Goal: Communication & Community: Ask a question

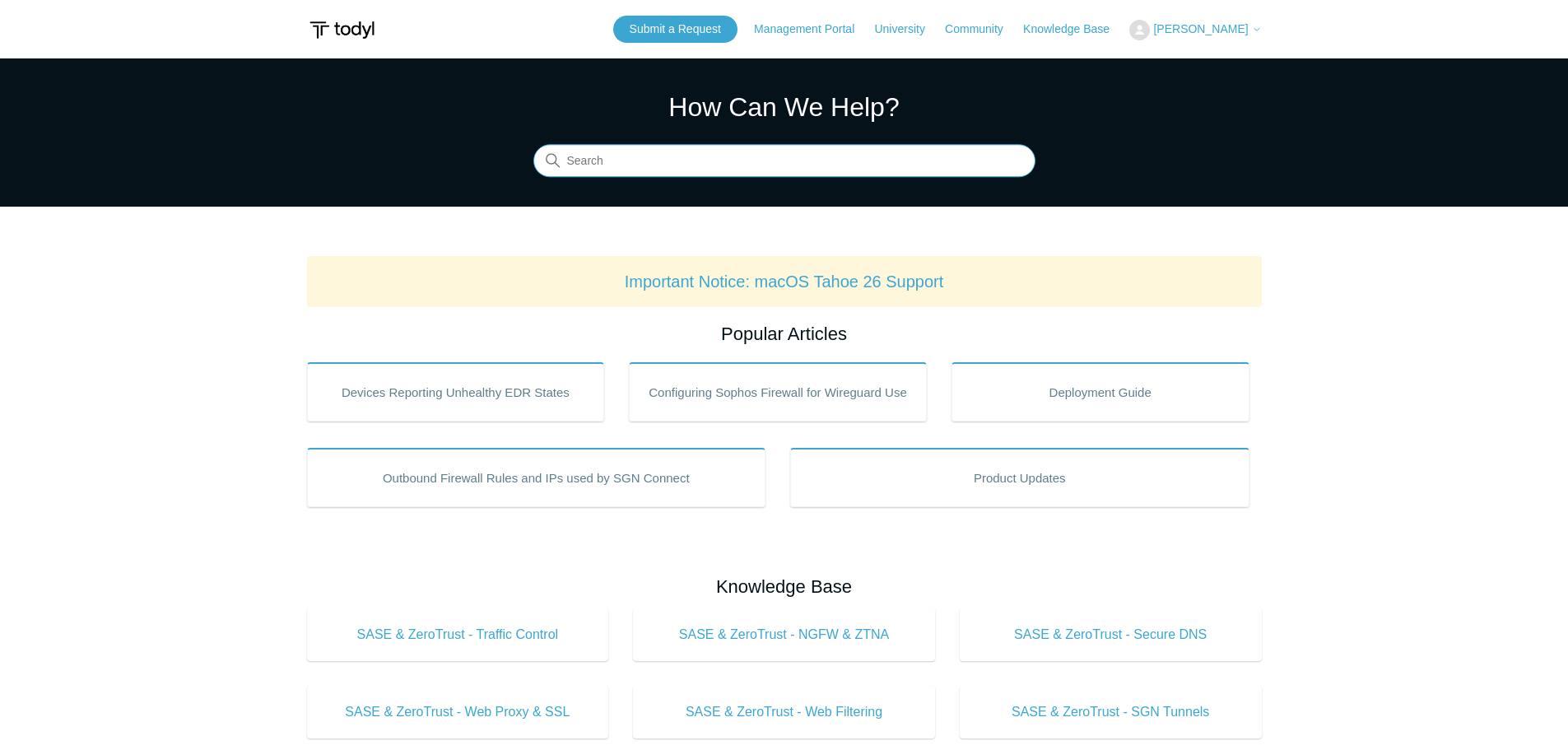
click at [893, 157] on input "Search" at bounding box center [785, 161] width 502 height 33
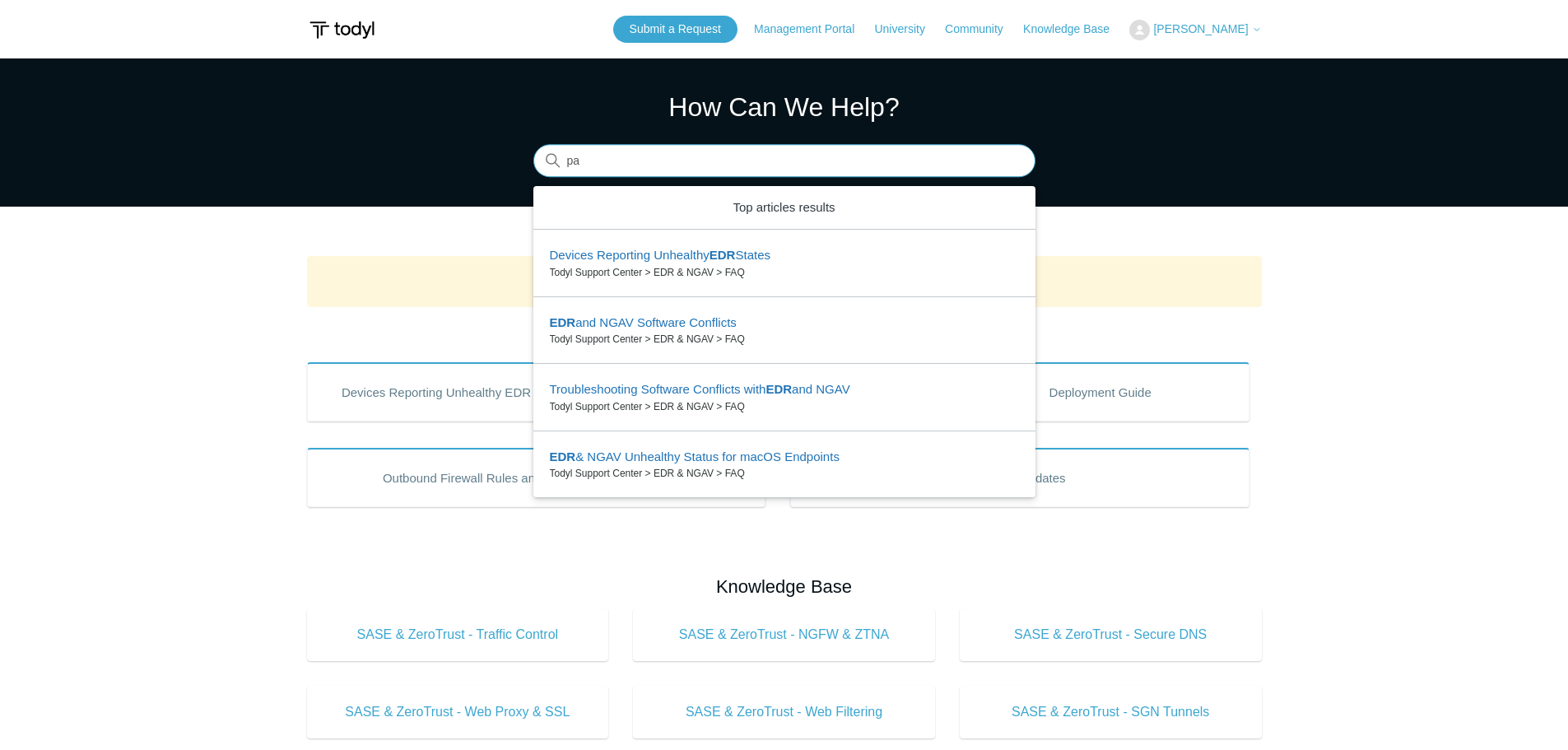
type input "p"
type input "edr BSOD"
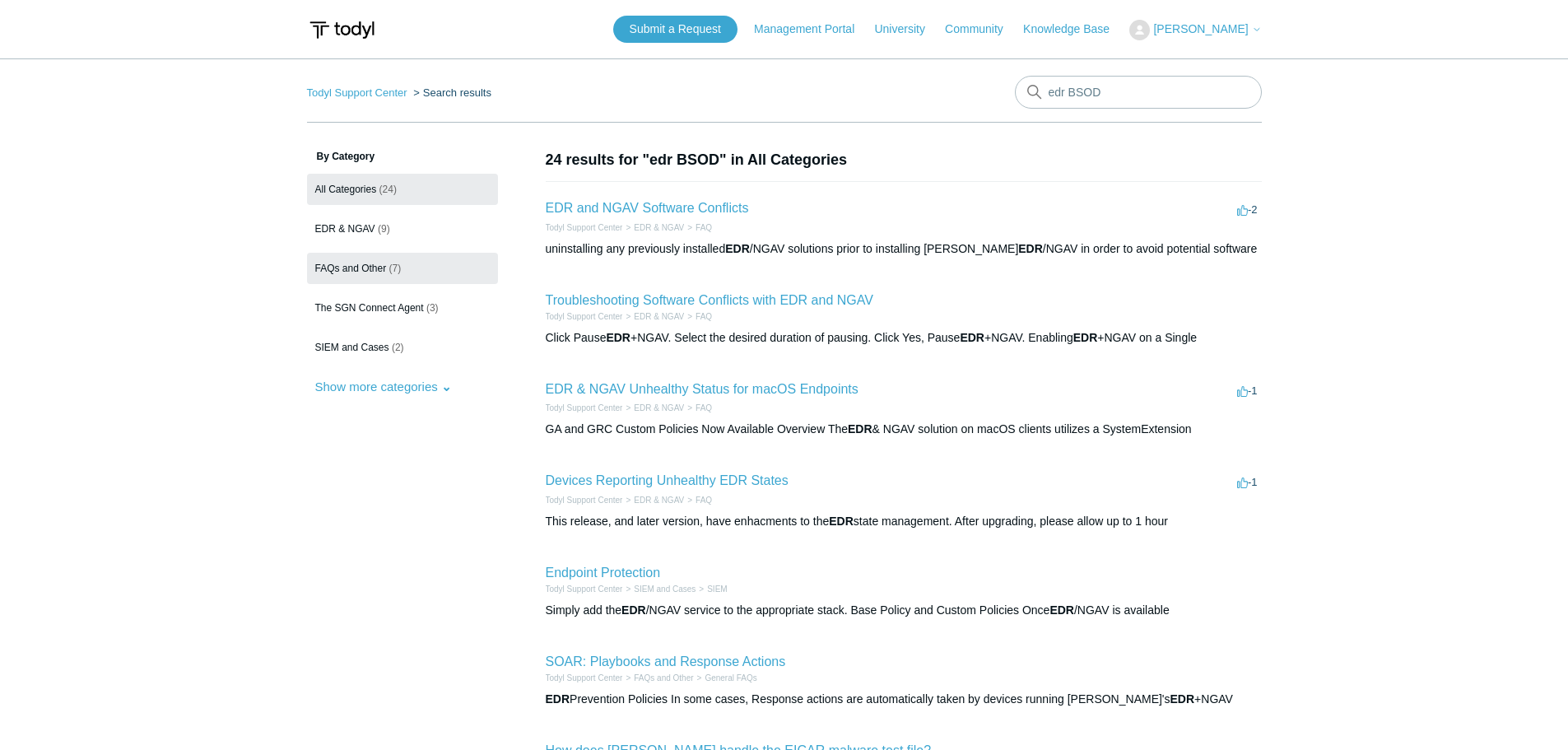
click at [384, 268] on span "FAQs and Other" at bounding box center [351, 268] width 72 height 11
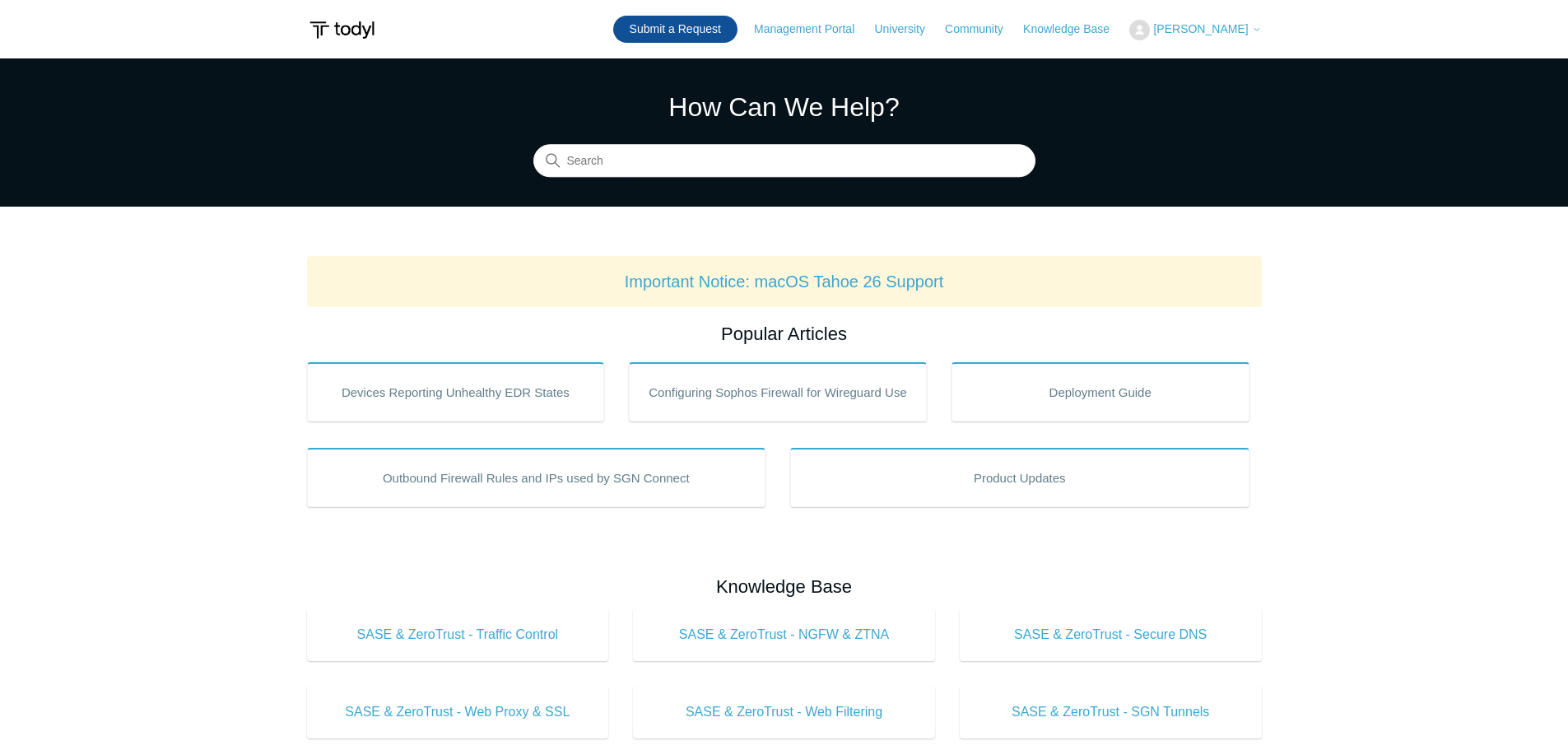
click at [650, 34] on link "Submit a Request" at bounding box center [675, 29] width 124 height 27
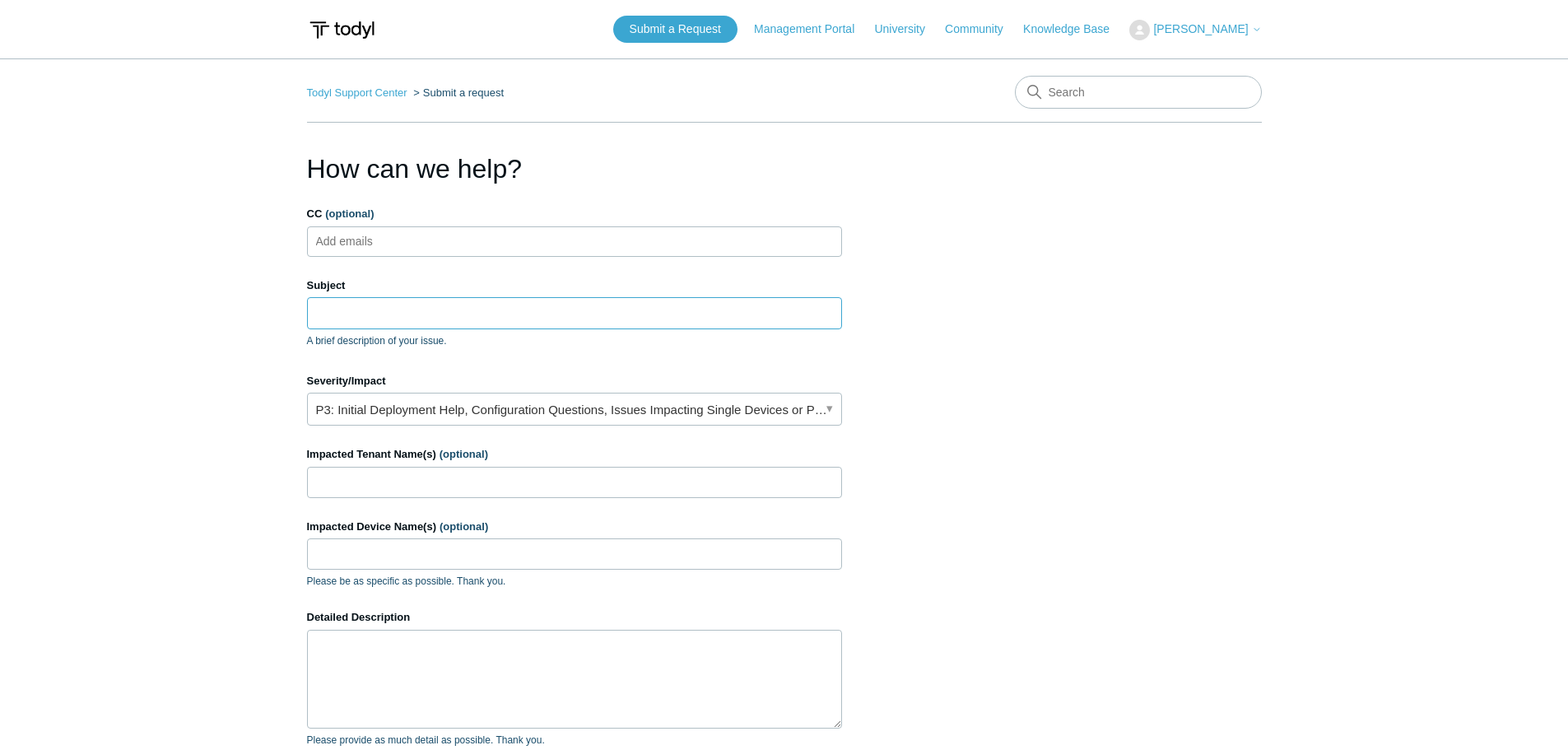
click at [579, 316] on input "Subject" at bounding box center [574, 313] width 535 height 31
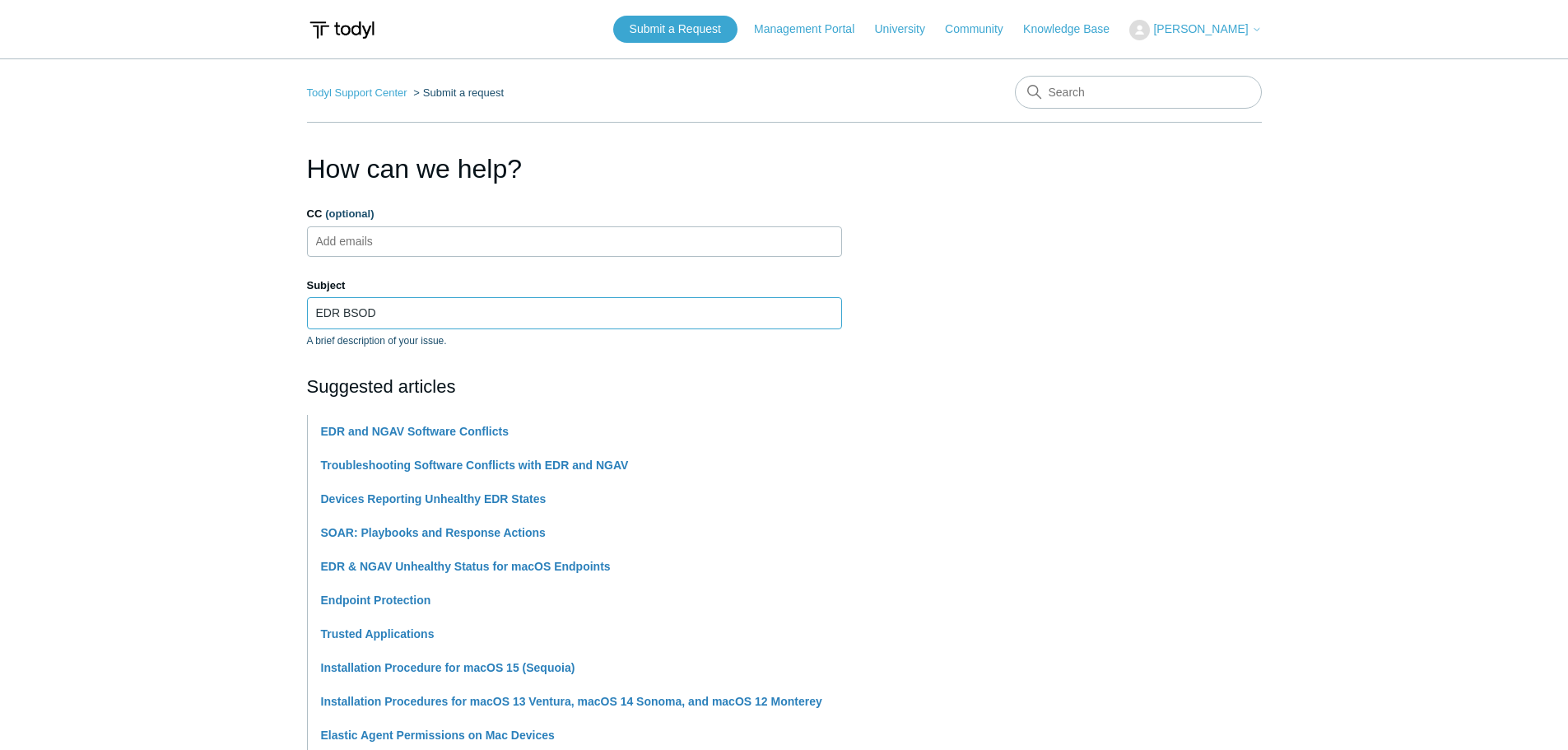
type input "EDR BSOD"
click at [229, 389] on main "Todyl Support Center Submit a request How can we help? CC (optional) Add emails…" at bounding box center [784, 682] width 1568 height 1249
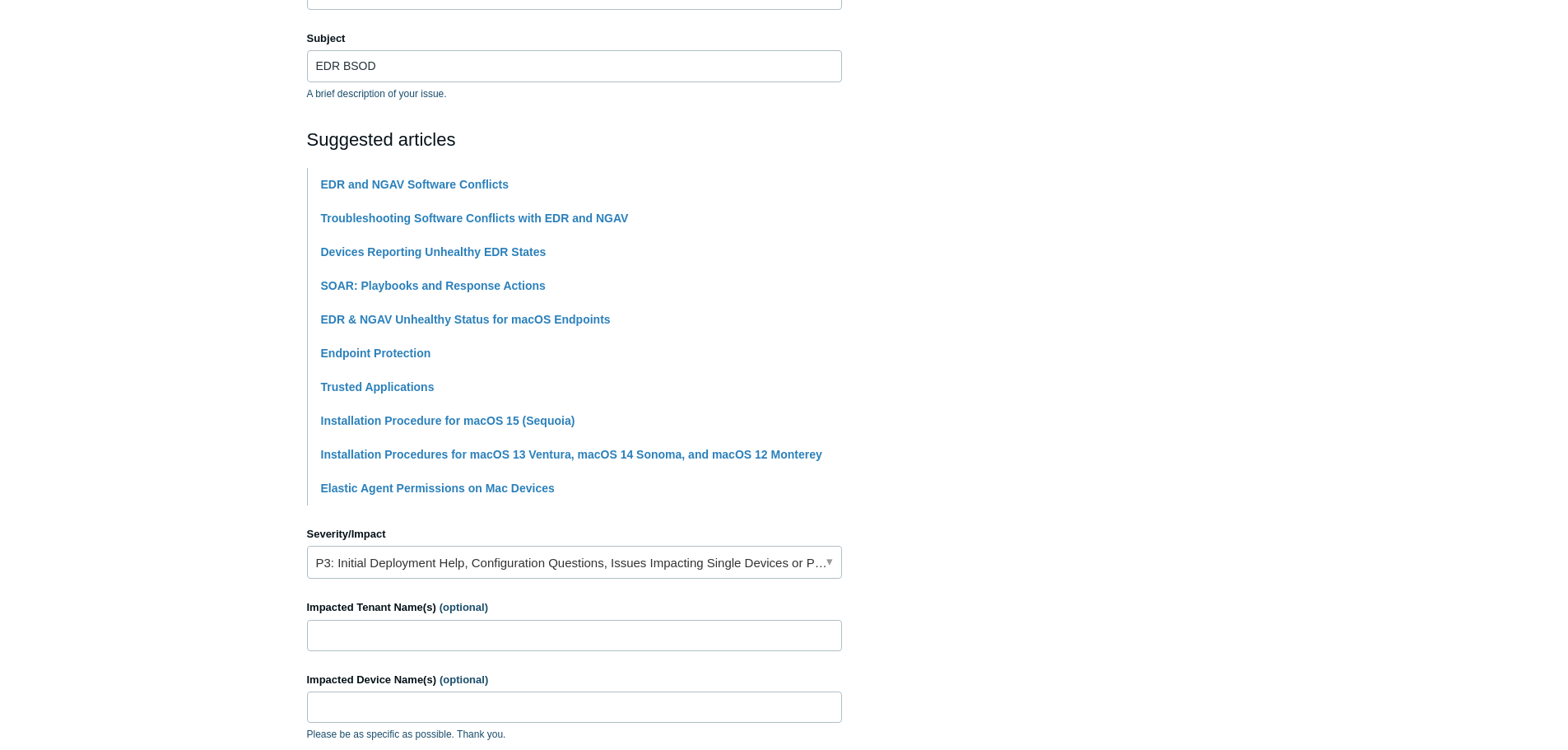
scroll to position [411, 0]
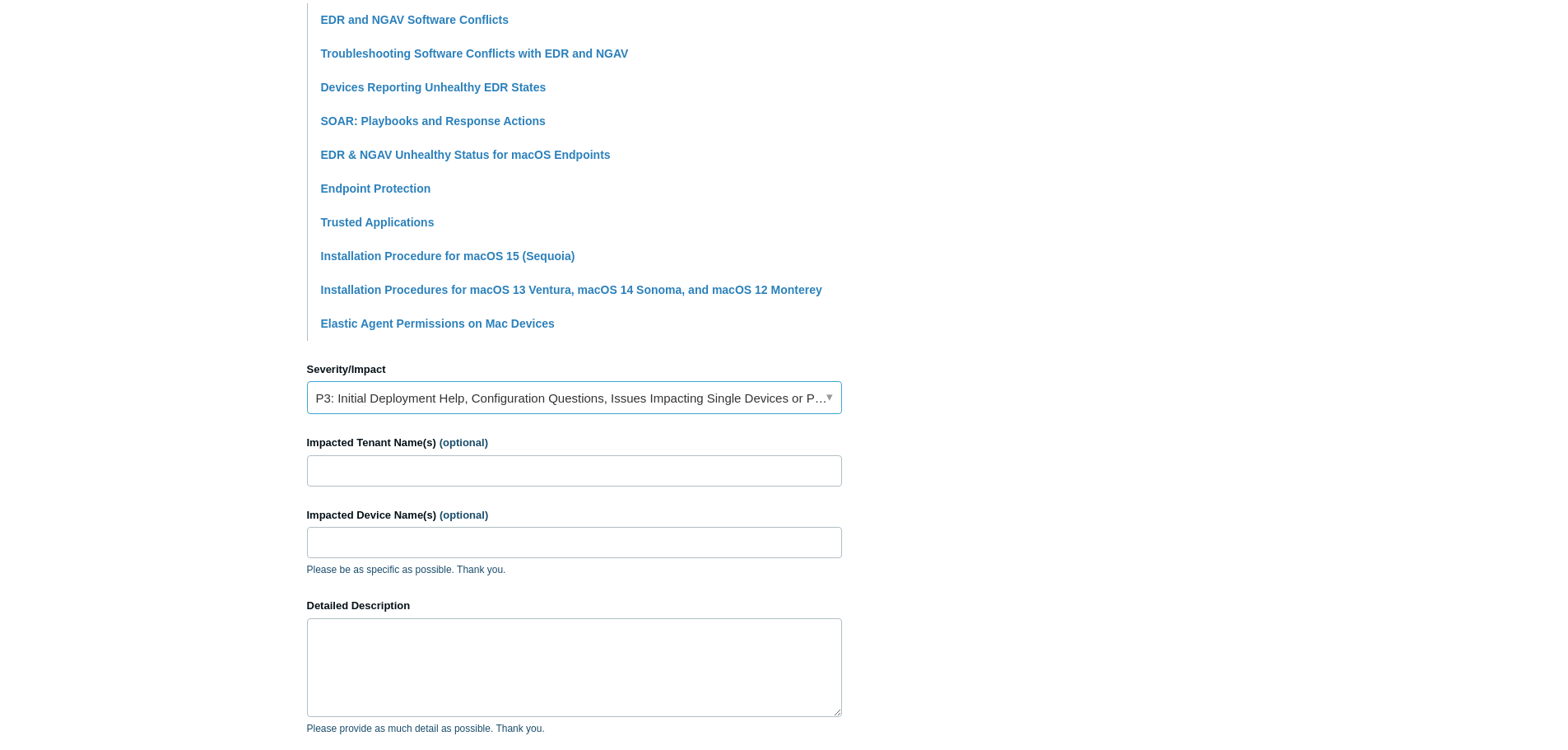
click at [709, 398] on link "P3: Initial Deployment Help, Configuration Questions, Issues Impacting Single D…" at bounding box center [574, 398] width 535 height 33
click at [972, 374] on section "How can we help? CC (optional) Add emails Subject EDR BSOD A brief description …" at bounding box center [784, 316] width 955 height 1158
click at [616, 472] on input "Impacted Tenant Name(s) (optional)" at bounding box center [574, 470] width 535 height 31
type input "SPT Microtechnologies"
click at [425, 546] on input "Impacted Device Name(s) (optional)" at bounding box center [574, 542] width 535 height 31
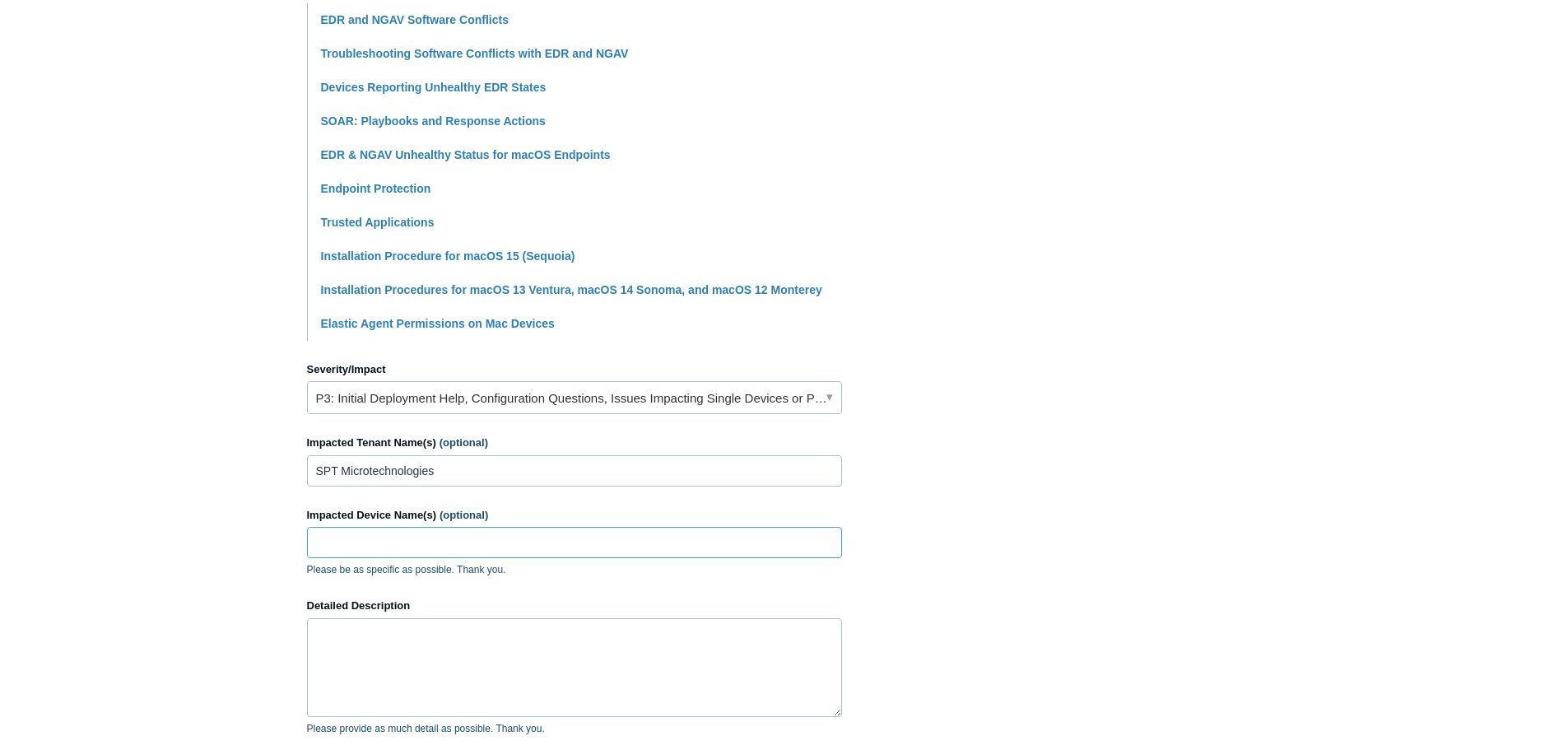
click at [456, 548] on input "Impacted Device Name(s) (optional)" at bounding box center [574, 542] width 535 height 31
paste input "D24W144"
type input "D24W144"
click at [404, 643] on textarea "Detailed Description" at bounding box center [574, 668] width 535 height 99
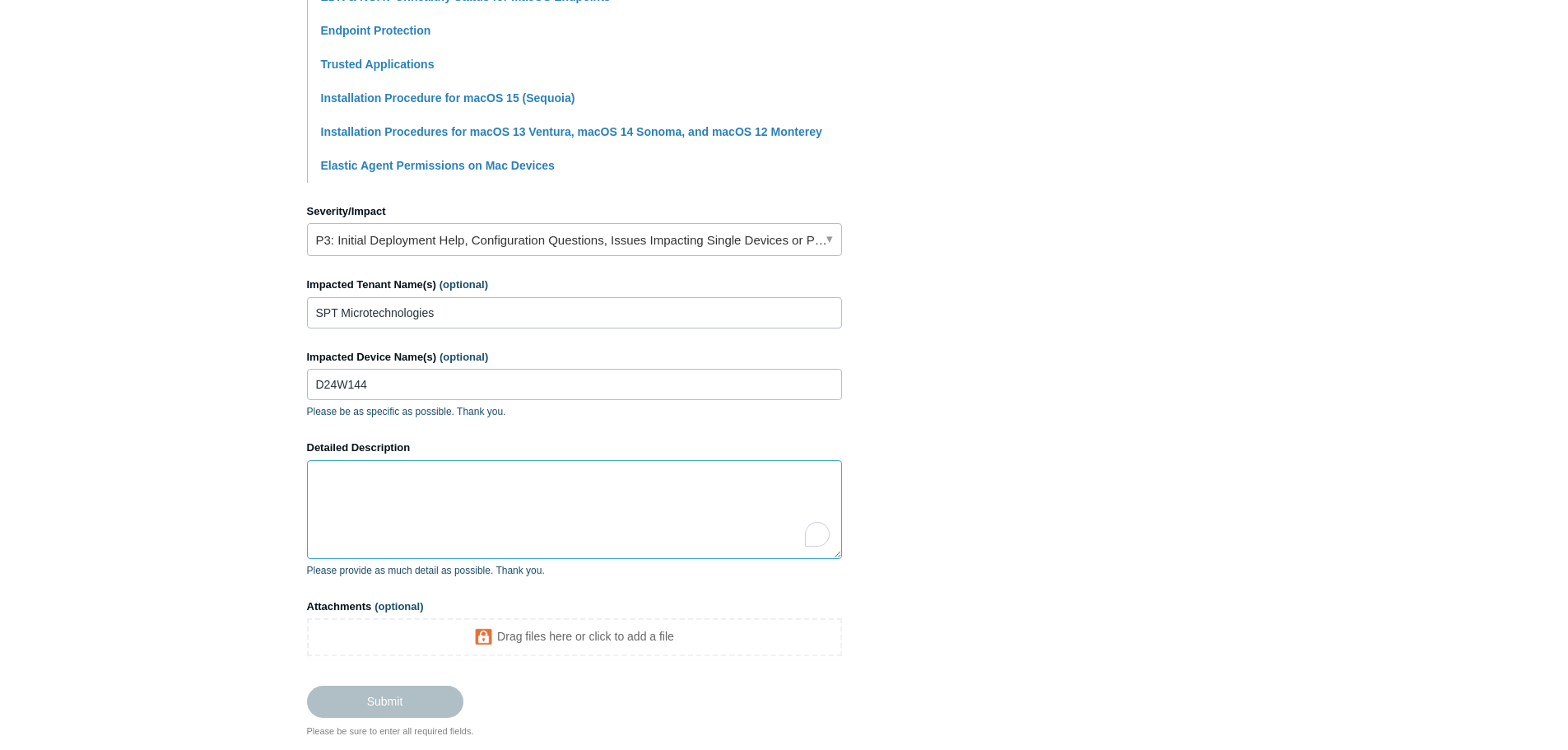
scroll to position [576, 0]
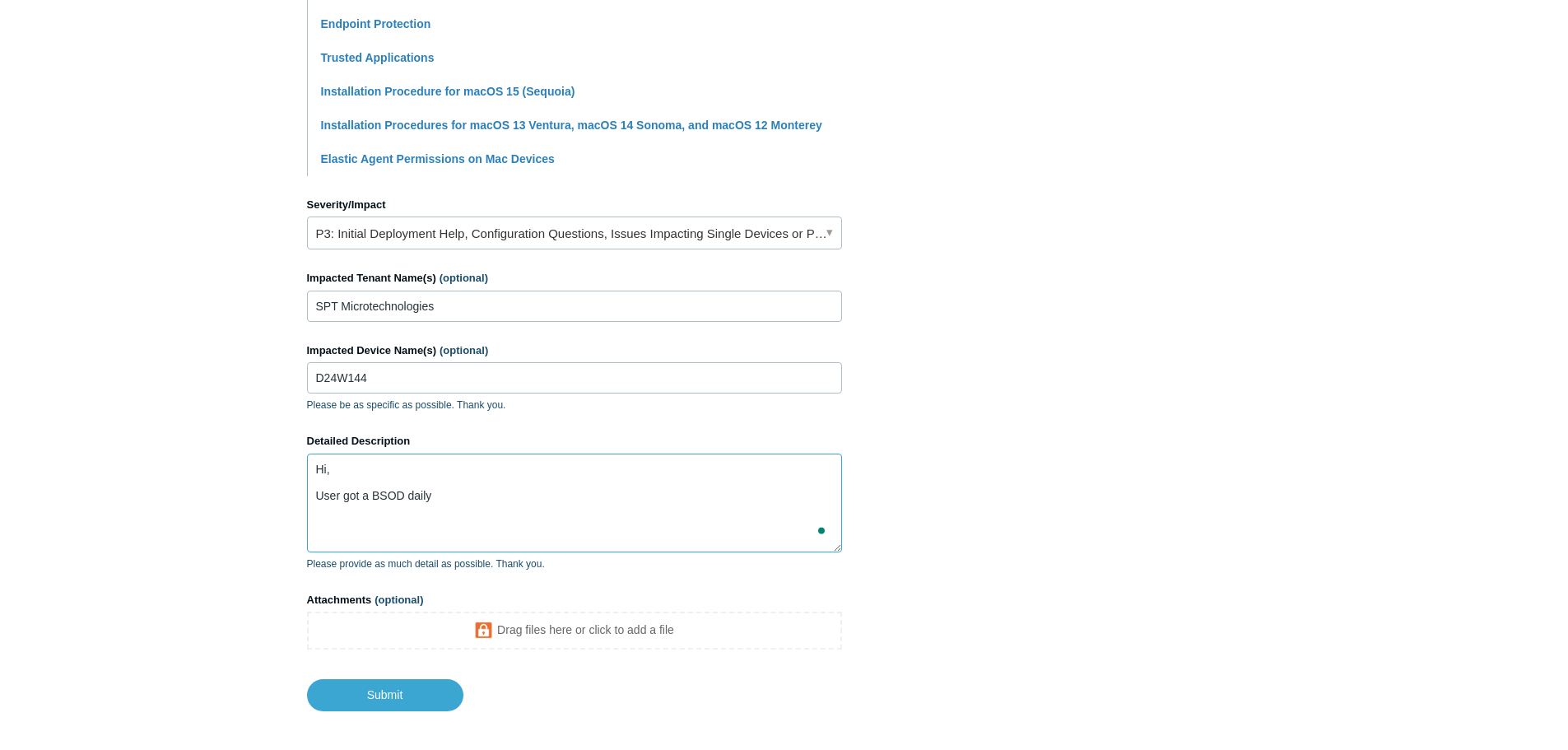
click at [438, 502] on textarea "Hi, User got a BSOD daily" at bounding box center [574, 503] width 535 height 99
click at [388, 521] on textarea "Hi, User got a BSOD daily. The stop code is SYSTEM_SERVICE_EXCEPTION (0x3B). Wh…" at bounding box center [574, 503] width 535 height 99
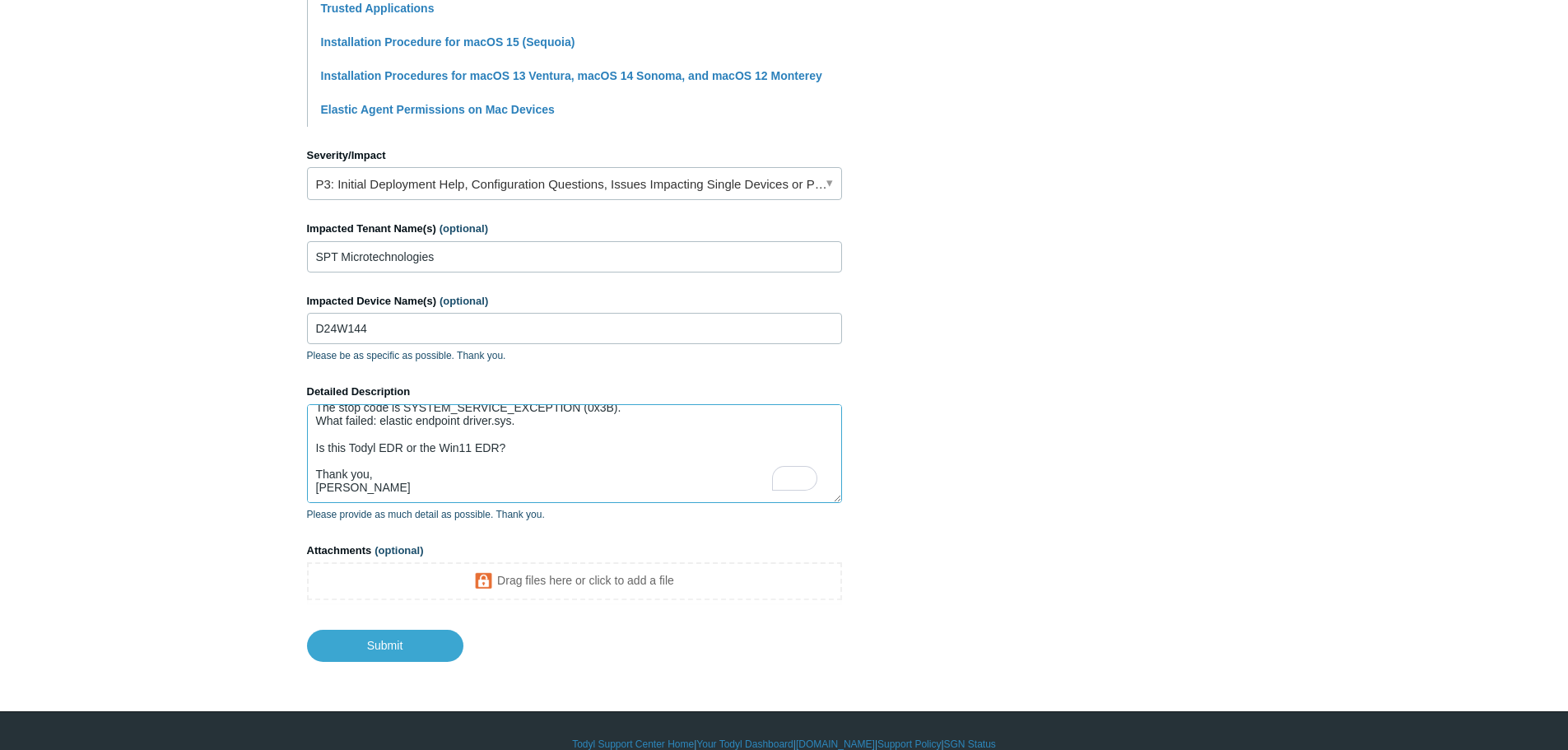
scroll to position [652, 0]
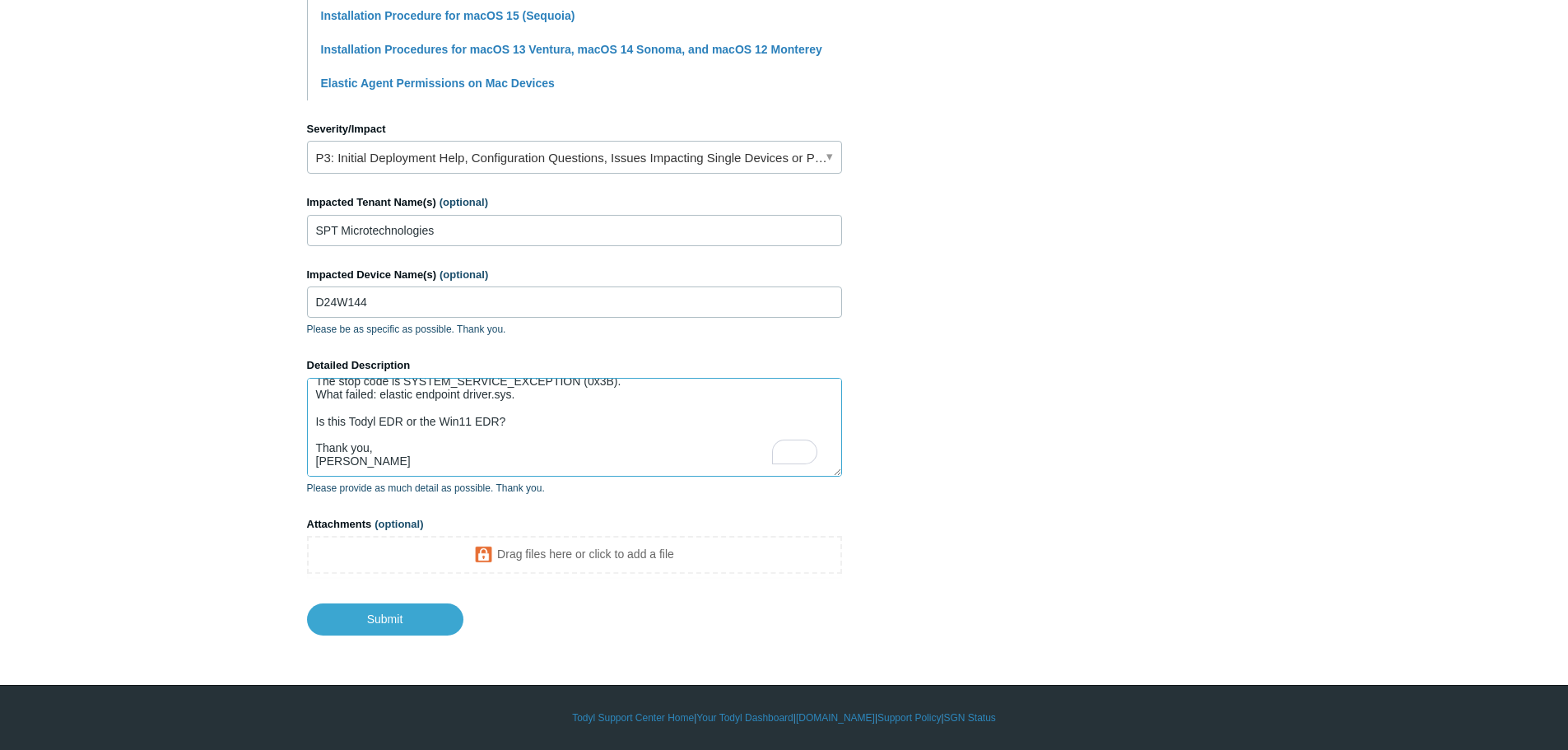
click at [545, 416] on textarea "Hi, User got a BSOD daily. The stop code is SYSTEM_SERVICE_EXCEPTION (0x3B). Wh…" at bounding box center [574, 427] width 535 height 99
click at [377, 417] on textarea "Hi, User got a BSOD daily. The stop code is SYSTEM_SERVICE_EXCEPTION (0x3B). Wh…" at bounding box center [574, 427] width 535 height 99
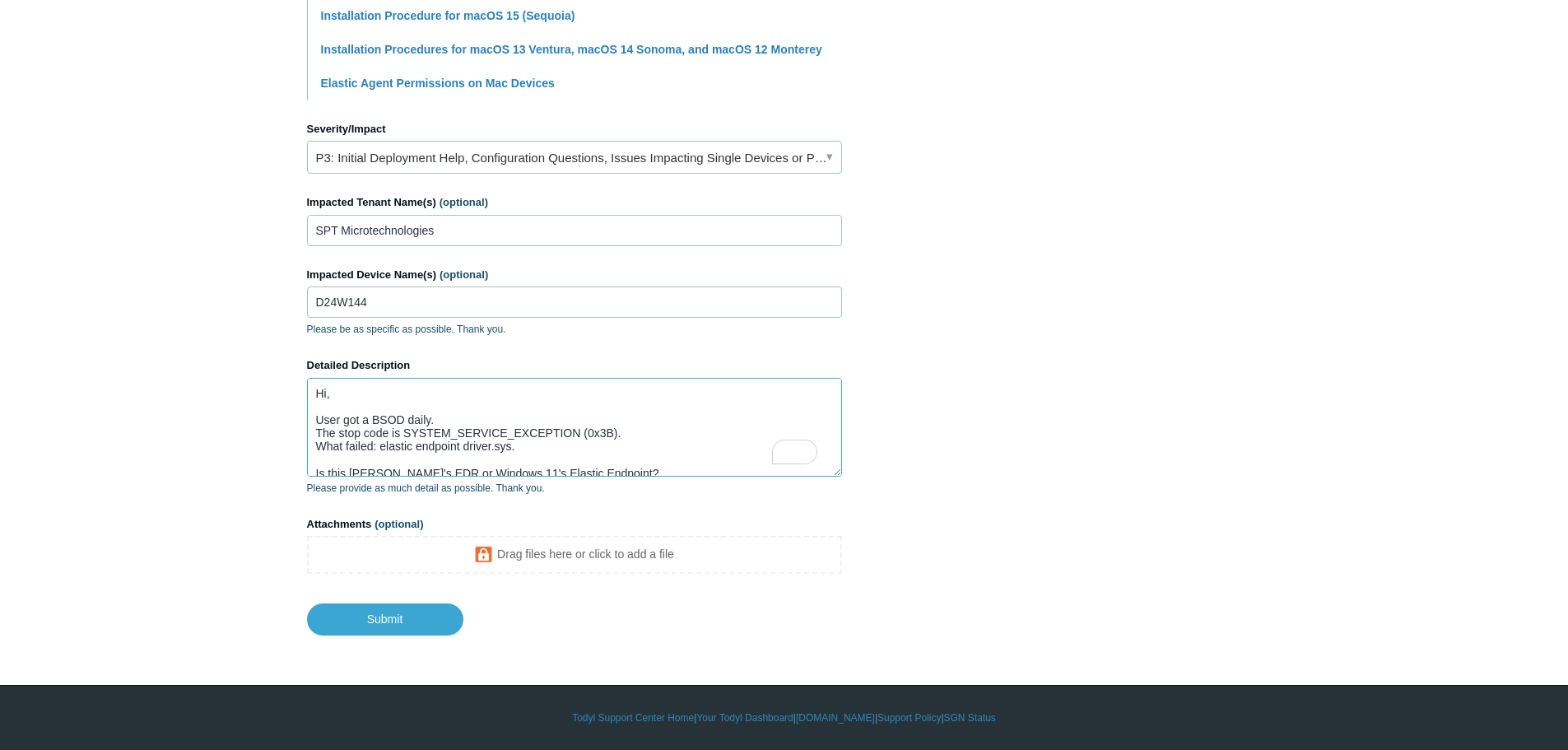
scroll to position [52, 0]
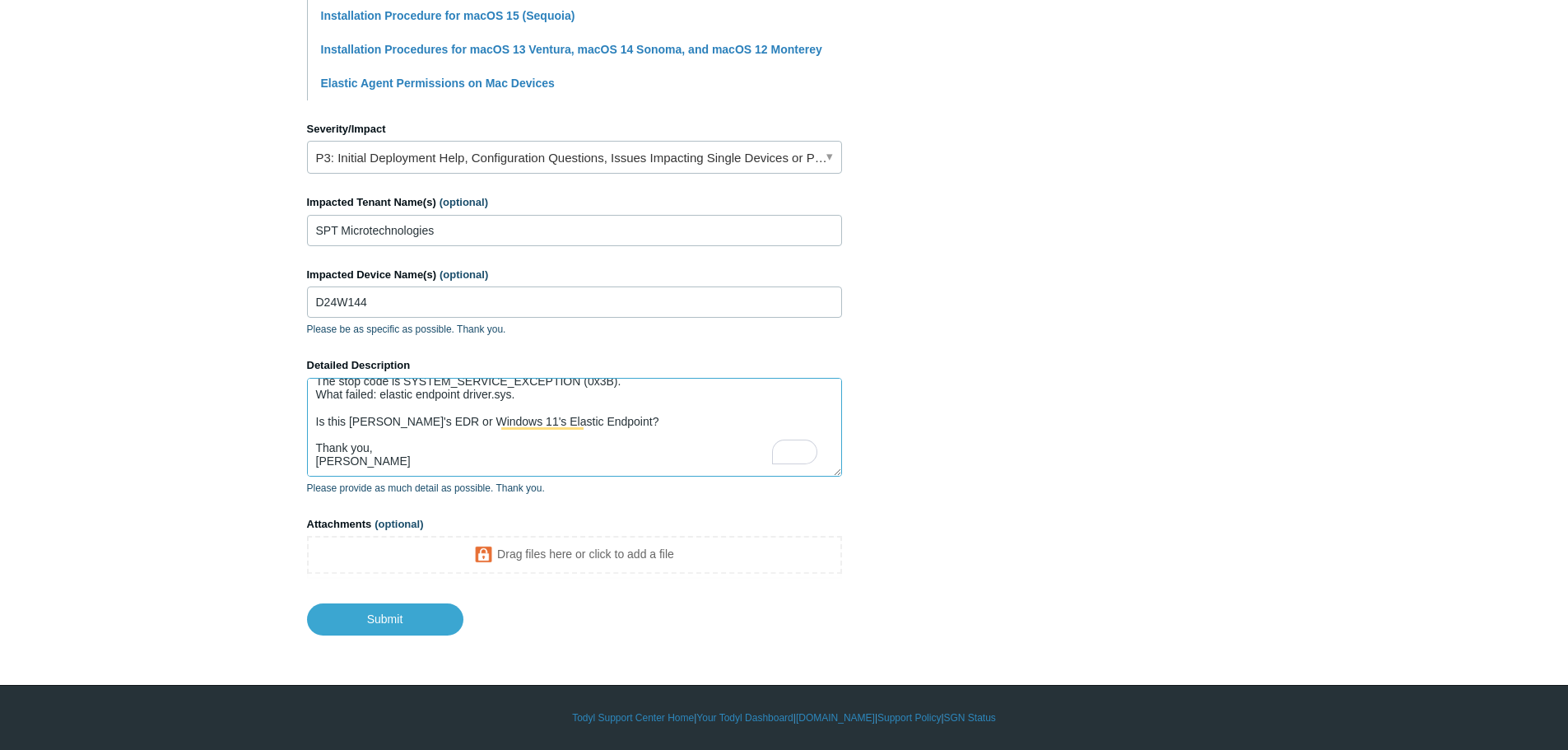
type textarea "Hi, User got a BSOD daily. The stop code is SYSTEM_SERVICE_EXCEPTION (0x3B). Wh…"
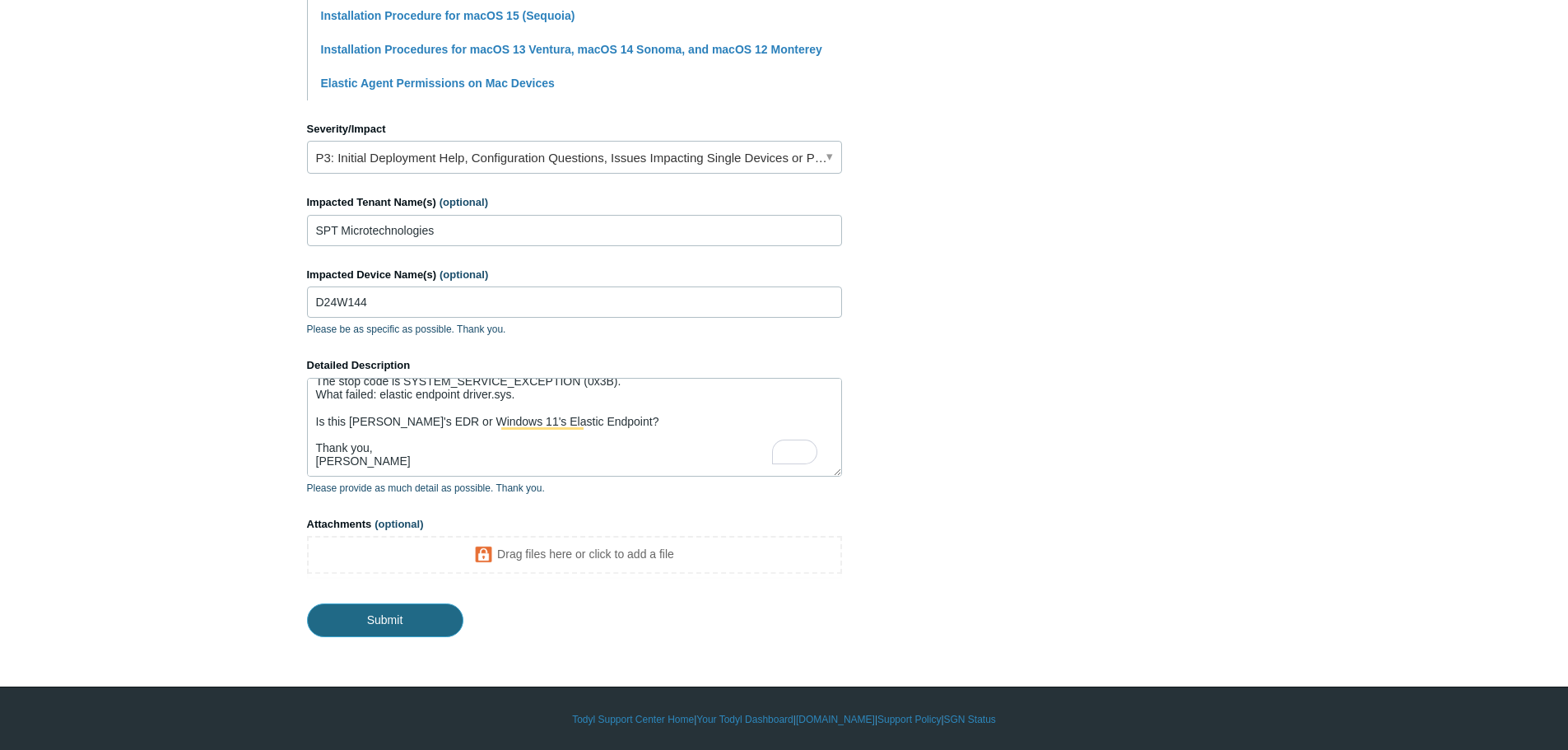
click at [391, 618] on input "Submit" at bounding box center [385, 620] width 157 height 33
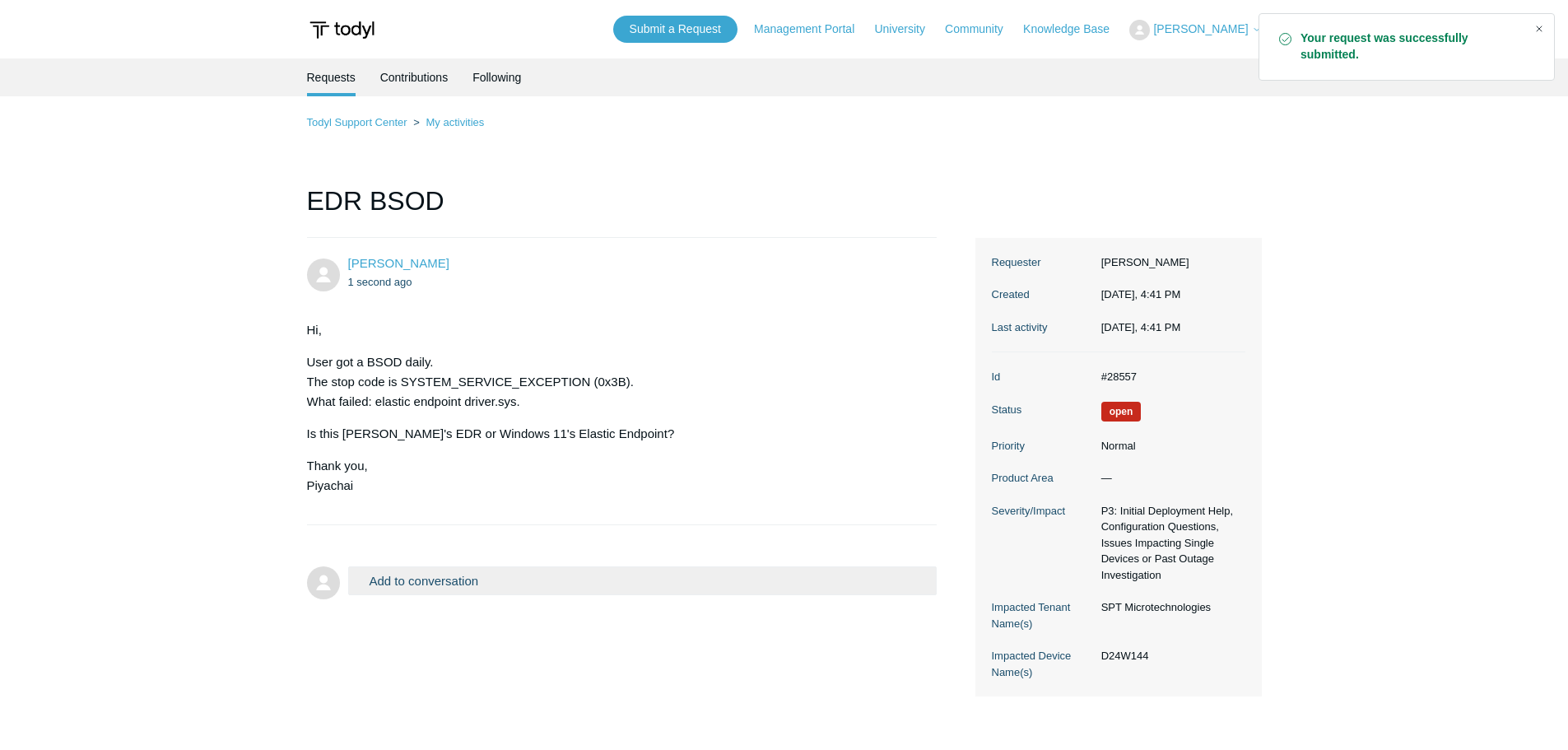
click at [1539, 29] on div "Close" at bounding box center [1539, 29] width 23 height 23
